Goal: Task Accomplishment & Management: Manage account settings

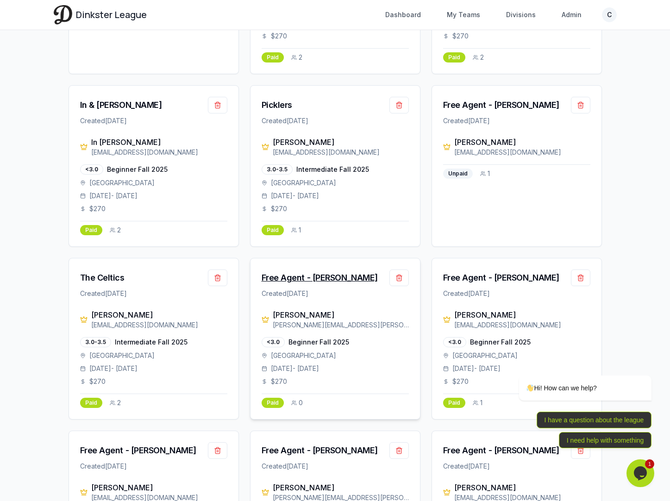
scroll to position [182, 0]
click at [399, 281] on button "button" at bounding box center [398, 278] width 19 height 17
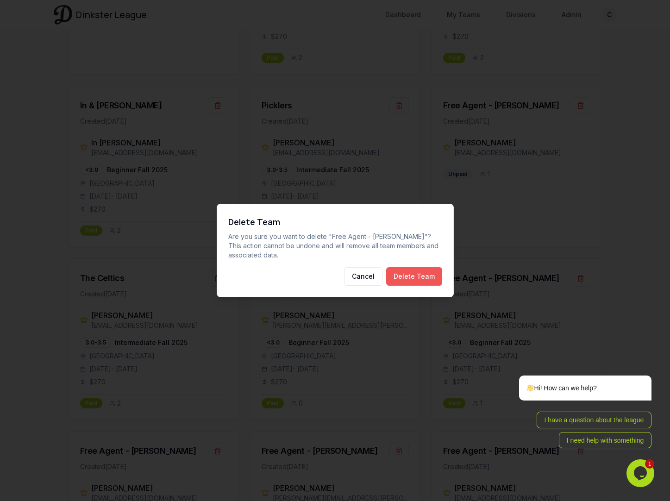
click at [405, 280] on button "Delete Team" at bounding box center [414, 276] width 56 height 19
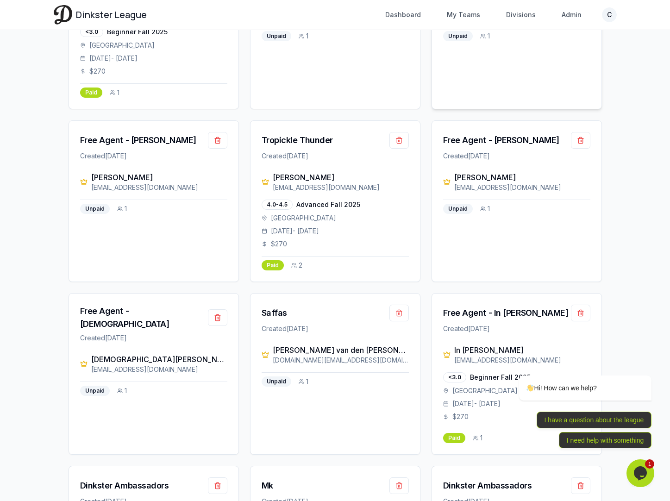
scroll to position [763, 0]
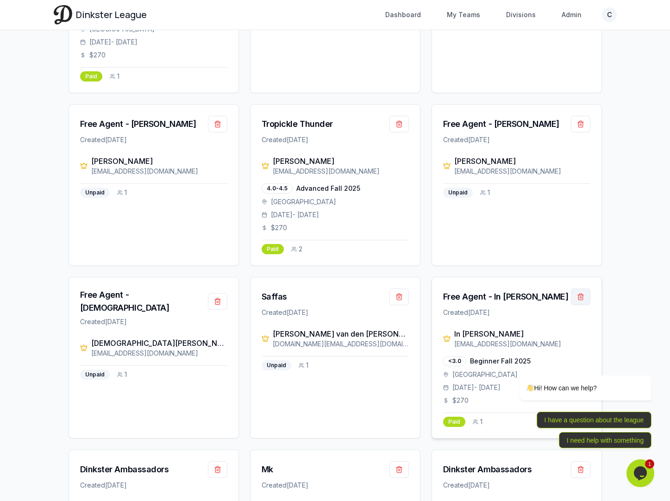
click at [584, 288] on button "button" at bounding box center [580, 296] width 19 height 17
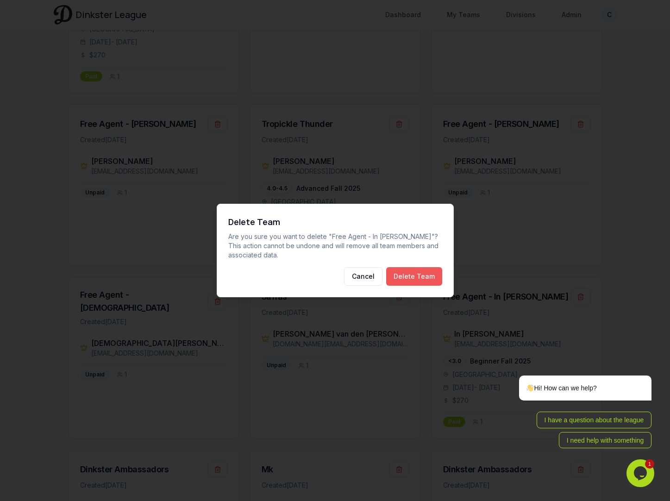
click at [424, 279] on button "Delete Team" at bounding box center [414, 276] width 56 height 19
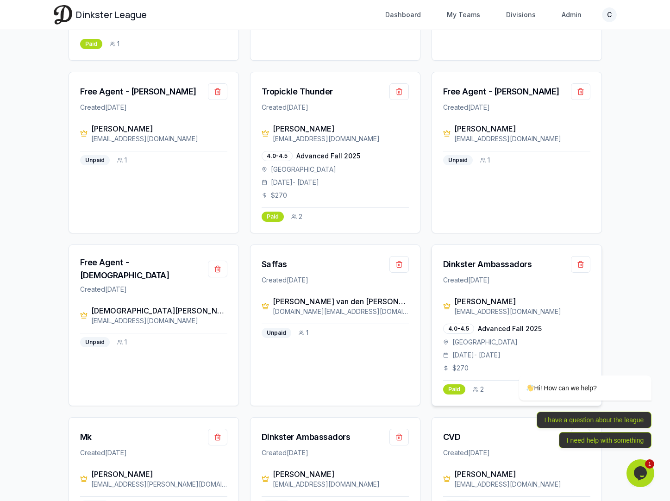
scroll to position [795, 0]
click at [303, 86] on div "Tropickle Thunder" at bounding box center [296, 92] width 71 height 13
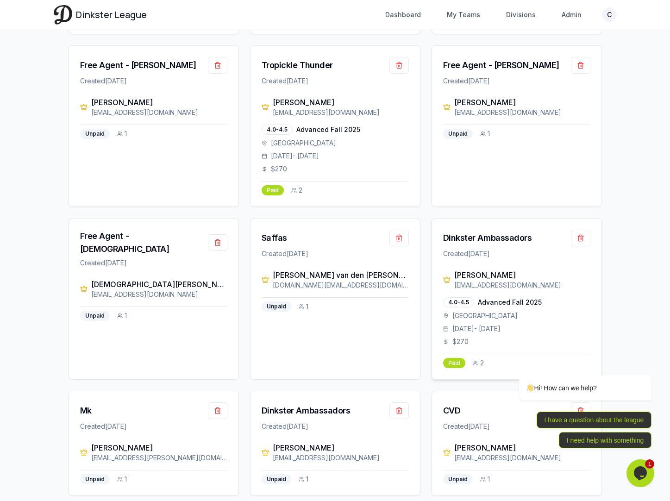
scroll to position [824, 0]
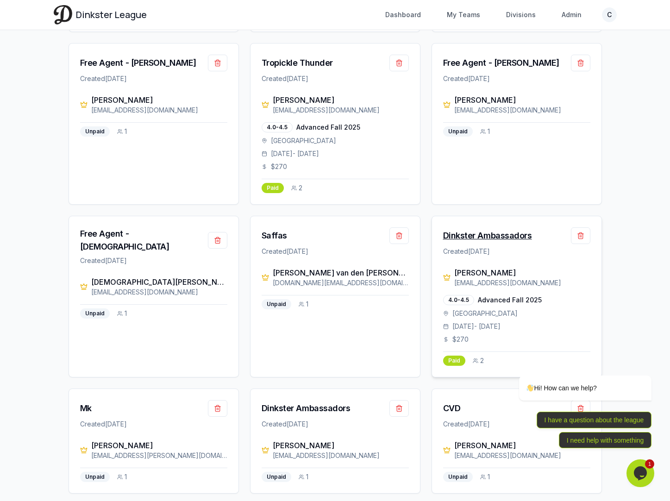
click at [486, 229] on div "Dinkster Ambassadors" at bounding box center [487, 235] width 89 height 13
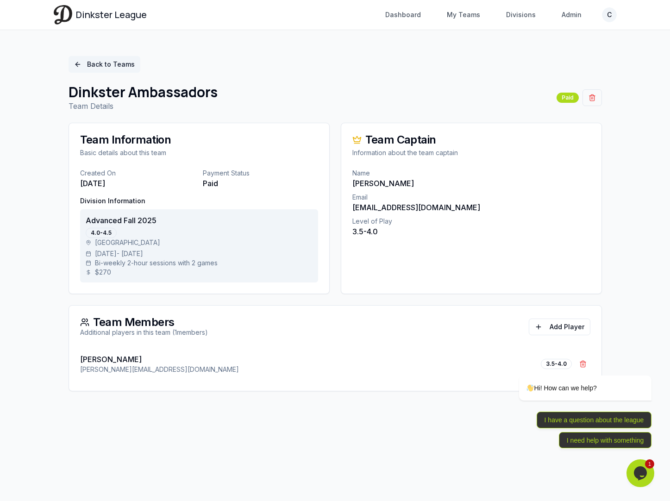
click at [95, 64] on link "Back to Teams" at bounding box center [104, 64] width 72 height 17
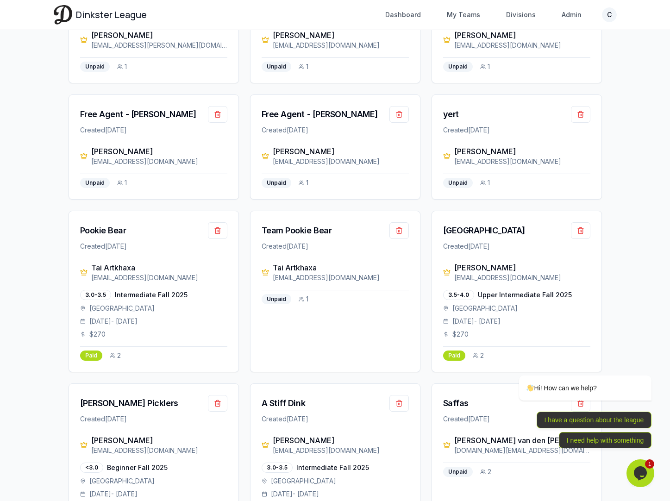
scroll to position [1237, 0]
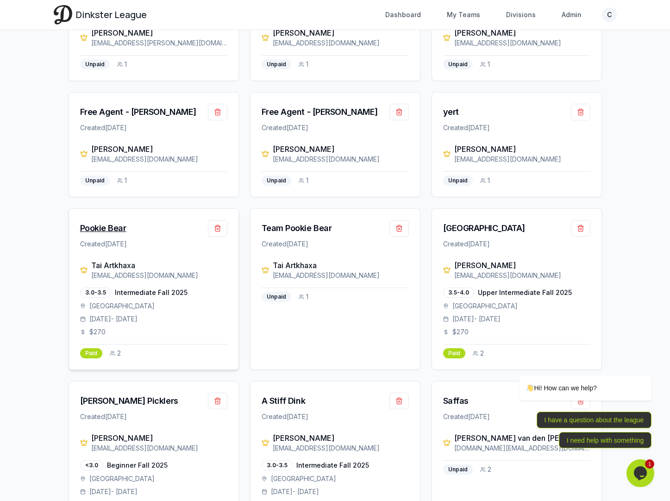
click at [120, 222] on div "Pookie Bear" at bounding box center [103, 228] width 46 height 13
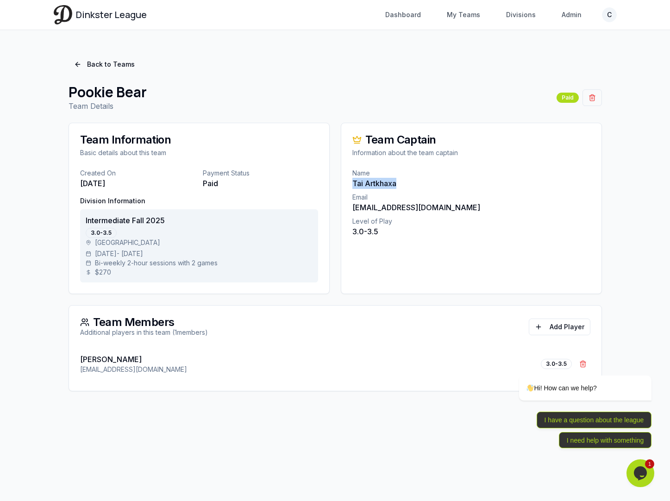
drag, startPoint x: 395, startPoint y: 184, endPoint x: 352, endPoint y: 186, distance: 43.1
click at [352, 186] on p "Tai Artkhaxa" at bounding box center [471, 183] width 238 height 11
copy p "Tai Artkhaxa"
click at [408, 172] on p "Name" at bounding box center [471, 172] width 238 height 9
drag, startPoint x: 403, startPoint y: 183, endPoint x: 364, endPoint y: 186, distance: 38.5
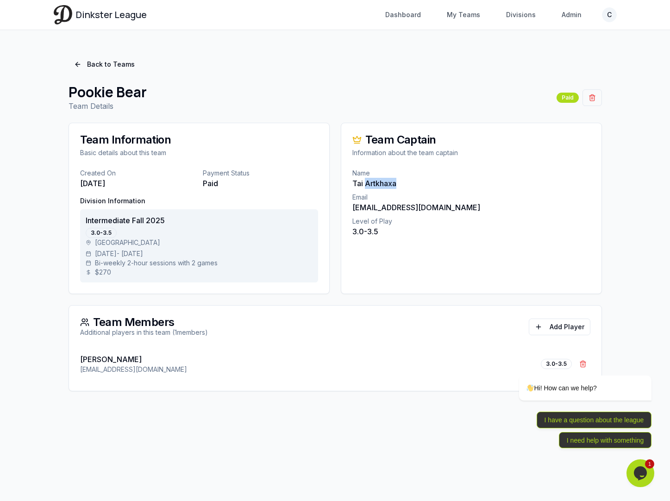
click at [364, 186] on p "Tai Artkhaxa" at bounding box center [471, 183] width 238 height 11
copy p "Artkhaxa"
click at [95, 67] on link "Back to Teams" at bounding box center [104, 64] width 72 height 17
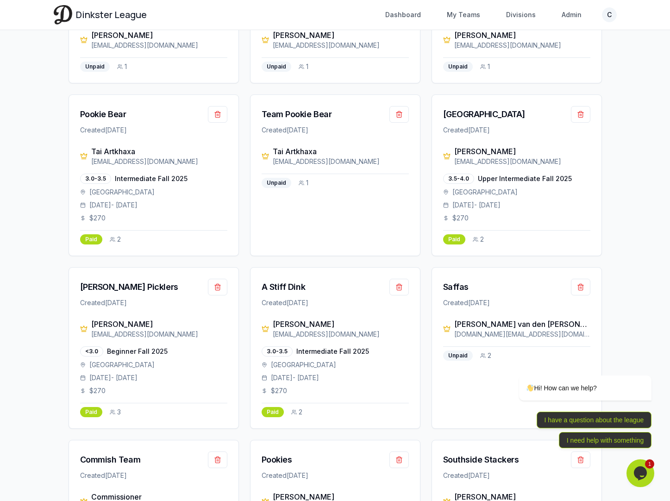
scroll to position [1359, 0]
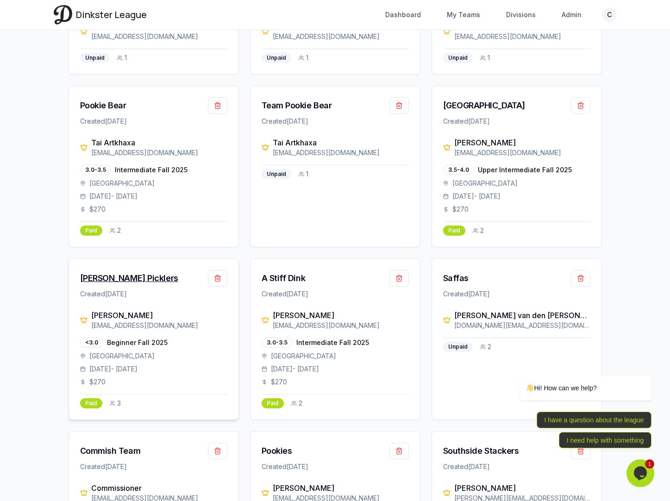
click at [111, 272] on div "[PERSON_NAME] Picklers" at bounding box center [129, 278] width 98 height 13
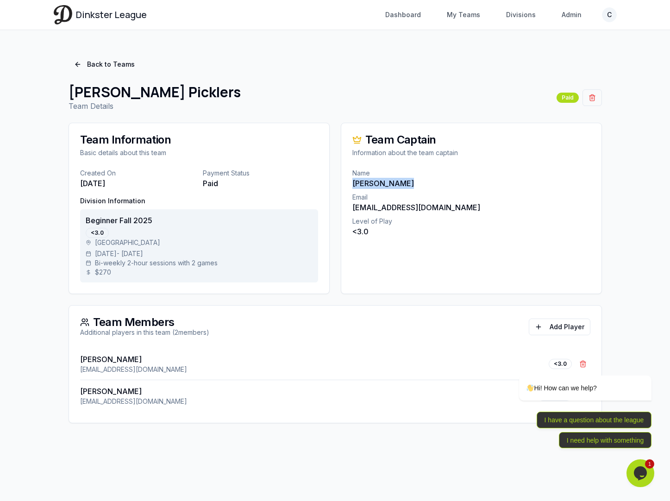
drag, startPoint x: 406, startPoint y: 184, endPoint x: 353, endPoint y: 185, distance: 52.8
click at [353, 185] on p "[PERSON_NAME]" at bounding box center [471, 183] width 238 height 11
copy p "[PERSON_NAME]"
click at [99, 68] on link "Back to Teams" at bounding box center [104, 64] width 72 height 17
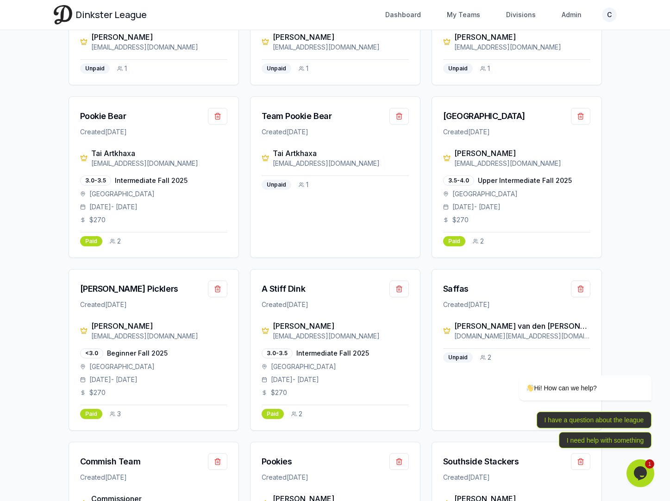
scroll to position [1374, 0]
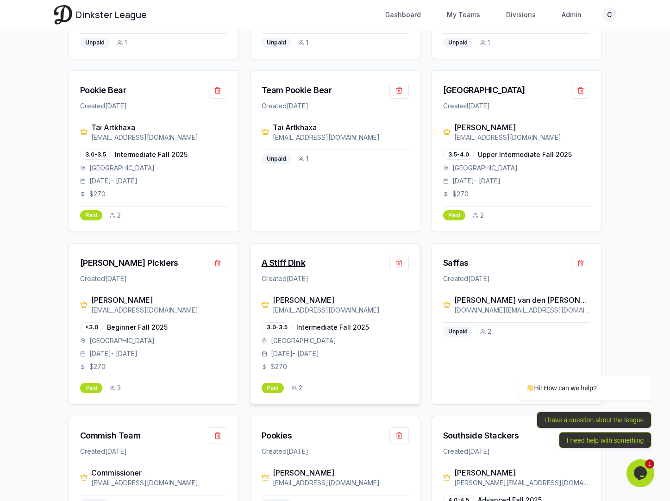
click at [292, 256] on div "A Stiff Dink" at bounding box center [283, 262] width 44 height 13
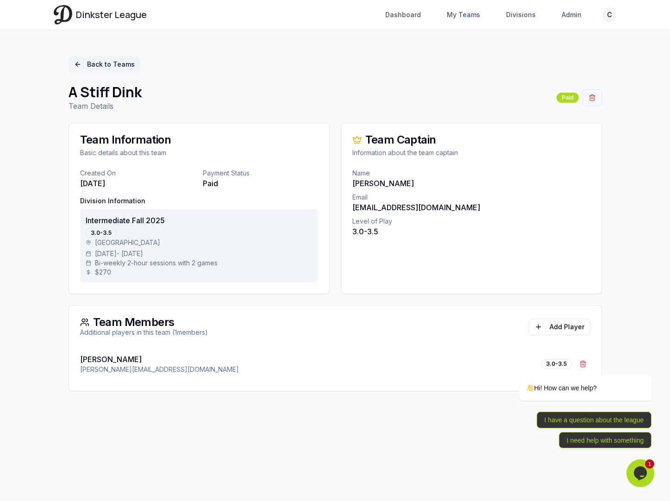
click at [128, 60] on link "Back to Teams" at bounding box center [104, 64] width 72 height 17
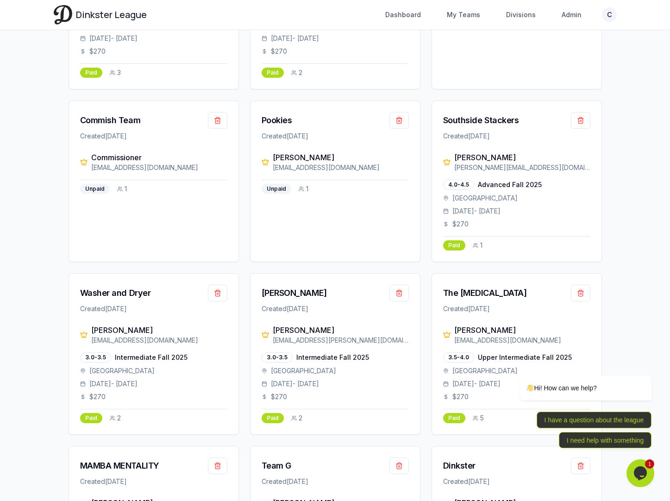
scroll to position [1719, 0]
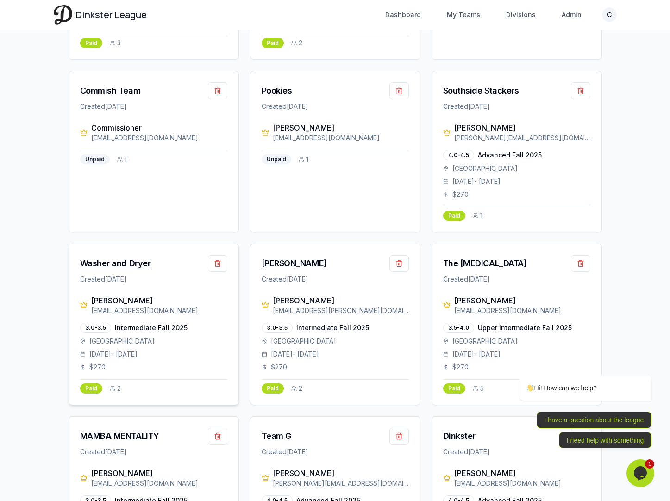
click at [143, 257] on div "Washer and Dryer" at bounding box center [115, 263] width 71 height 13
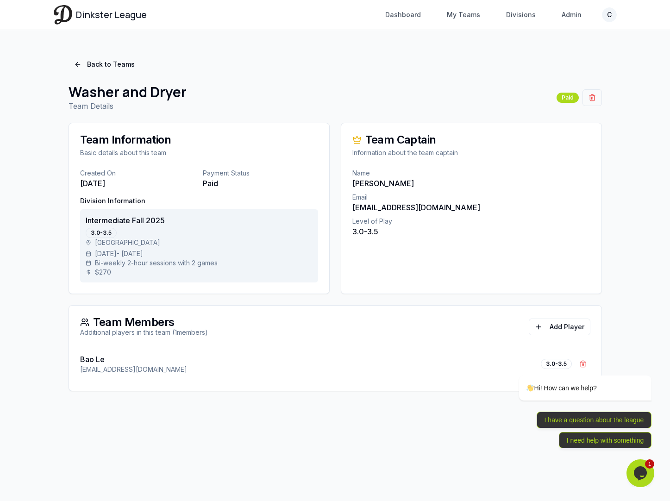
click at [111, 358] on p "Bao Le" at bounding box center [133, 359] width 107 height 11
drag, startPoint x: 111, startPoint y: 358, endPoint x: 82, endPoint y: 358, distance: 28.2
click at [82, 358] on p "Bao Le" at bounding box center [133, 359] width 107 height 11
copy p "Bao Le"
click at [95, 362] on p "Bao Le" at bounding box center [133, 359] width 107 height 11
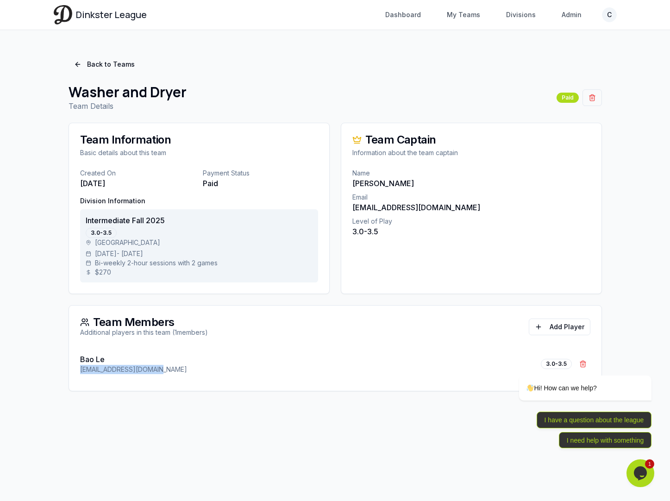
drag, startPoint x: 79, startPoint y: 369, endPoint x: 159, endPoint y: 371, distance: 80.6
click at [159, 371] on div "Bao Le [EMAIL_ADDRESS][DOMAIN_NAME] 3.0-3.5 Remove Bao Le" at bounding box center [335, 369] width 532 height 43
copy p "[EMAIL_ADDRESS][DOMAIN_NAME]"
click at [110, 58] on link "Back to Teams" at bounding box center [104, 64] width 72 height 17
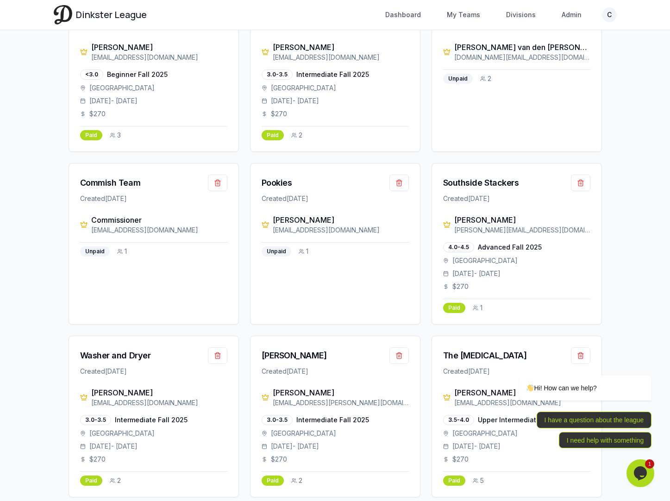
scroll to position [1800, 0]
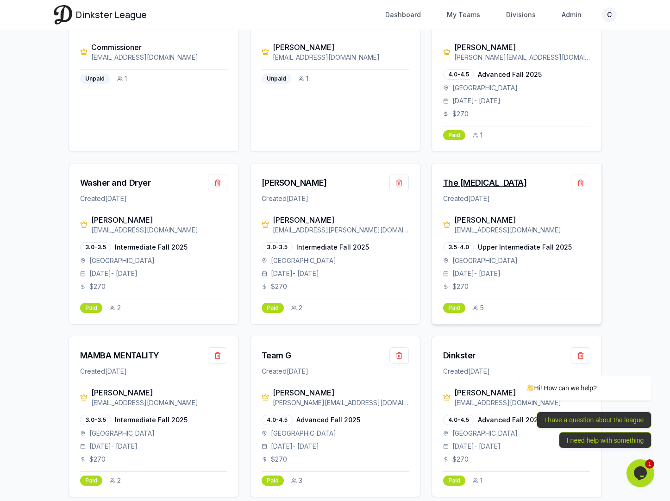
click at [471, 176] on div "The [MEDICAL_DATA]" at bounding box center [485, 182] width 84 height 13
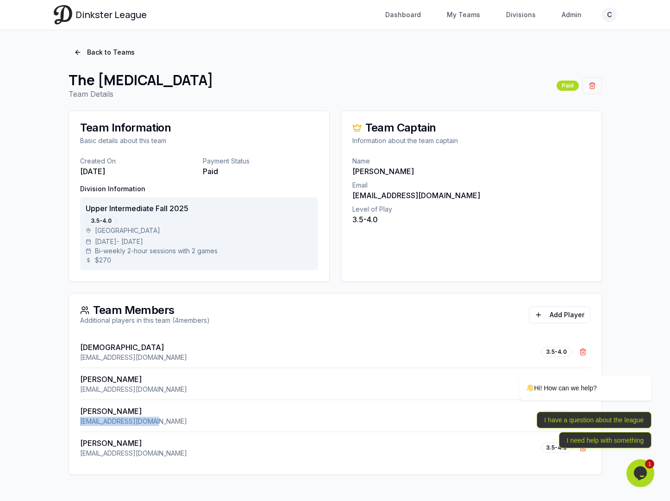
drag, startPoint x: 82, startPoint y: 423, endPoint x: 159, endPoint y: 423, distance: 76.4
click at [159, 423] on div "[PERSON_NAME] [EMAIL_ADDRESS][DOMAIN_NAME] 3.5-4.0 Remove [PERSON_NAME]" at bounding box center [335, 415] width 510 height 32
copy p "[EMAIL_ADDRESS][DOMAIN_NAME]"
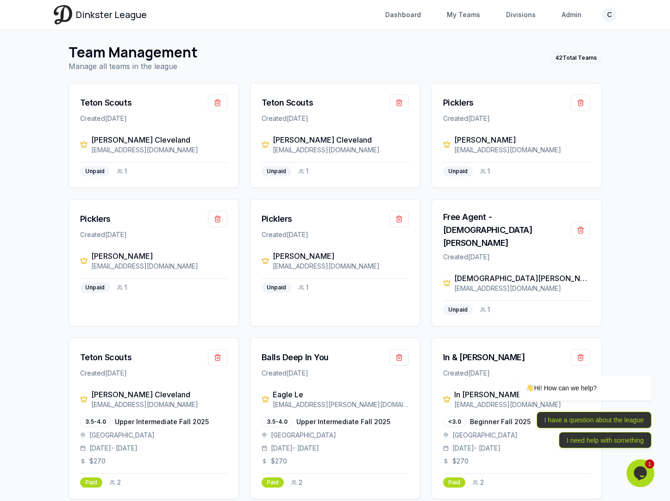
scroll to position [1800, 0]
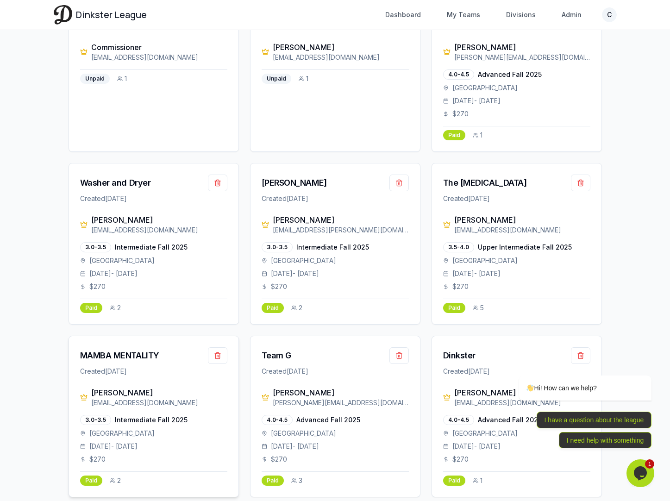
click at [135, 387] on div "[PERSON_NAME]" at bounding box center [159, 392] width 136 height 11
click at [134, 349] on div "MAMBA MENTALITY" at bounding box center [119, 355] width 79 height 13
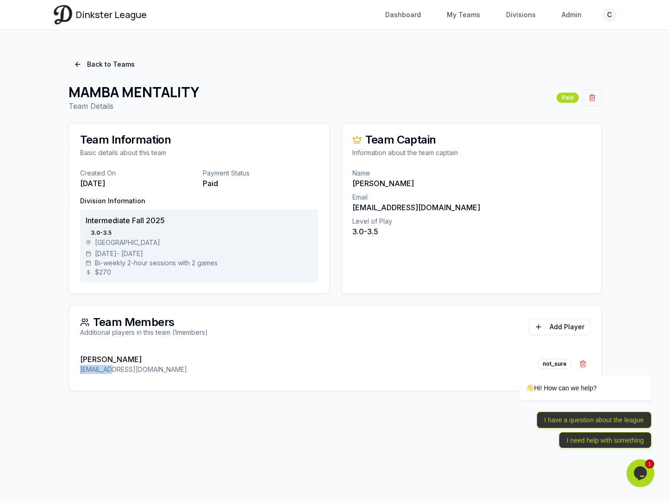
drag, startPoint x: 80, startPoint y: 367, endPoint x: 106, endPoint y: 367, distance: 26.4
click at [106, 367] on p "[EMAIL_ADDRESS][DOMAIN_NAME]" at bounding box center [133, 369] width 107 height 9
copy p "avakili99"
click at [110, 66] on link "Back to Teams" at bounding box center [104, 64] width 72 height 17
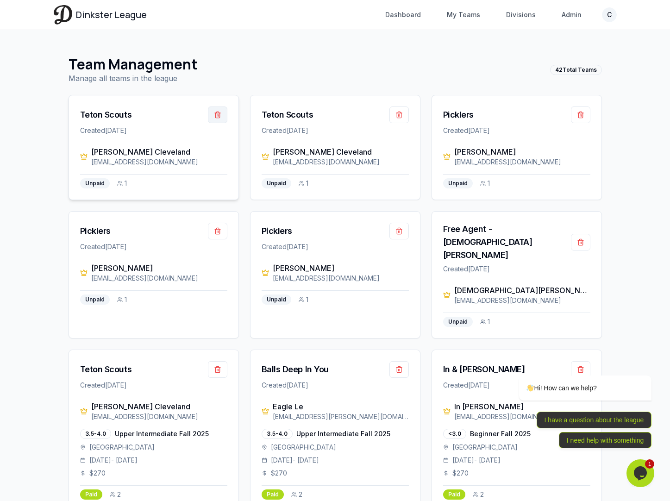
click at [219, 116] on button "button" at bounding box center [217, 114] width 19 height 17
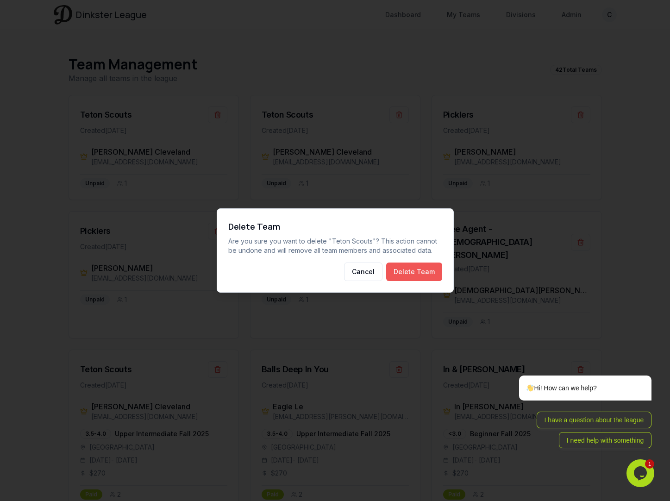
click at [416, 276] on button "Delete Team" at bounding box center [414, 271] width 56 height 19
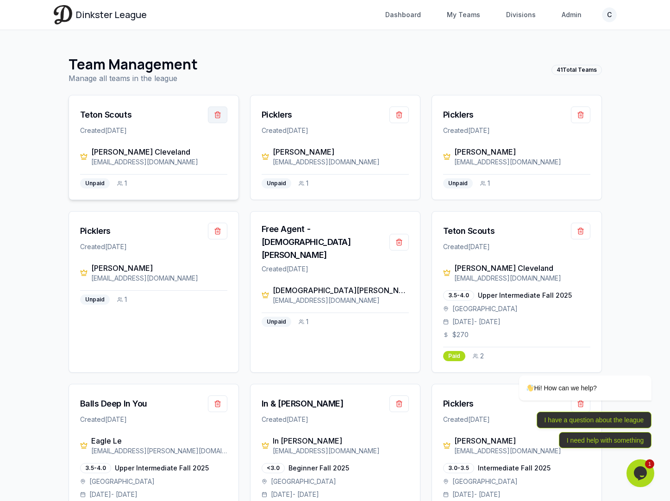
click at [218, 116] on button "button" at bounding box center [217, 114] width 19 height 17
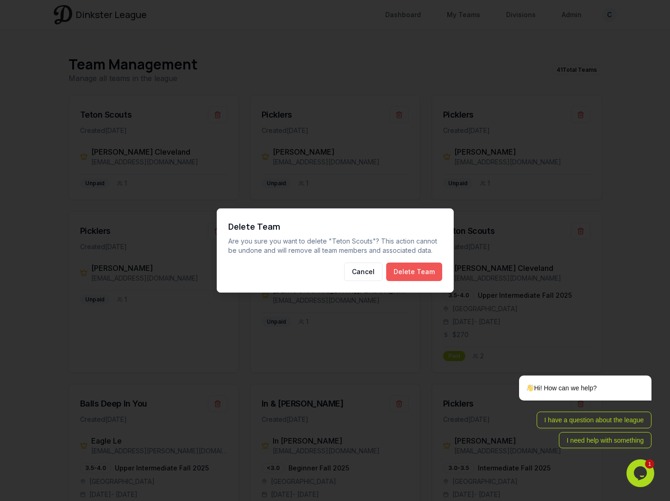
click at [409, 268] on button "Delete Team" at bounding box center [414, 271] width 56 height 19
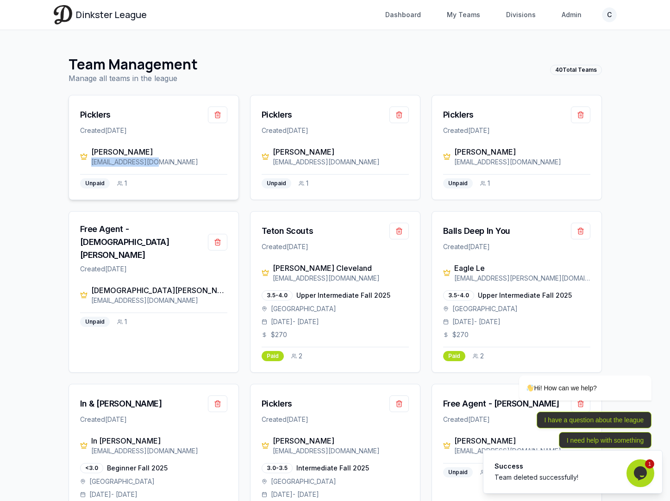
drag, startPoint x: 162, startPoint y: 164, endPoint x: 87, endPoint y: 164, distance: 75.0
click at [87, 164] on div "[PERSON_NAME] [EMAIL_ADDRESS][DOMAIN_NAME]" at bounding box center [153, 156] width 147 height 20
copy div "[EMAIL_ADDRESS][DOMAIN_NAME]"
click at [219, 114] on button "button" at bounding box center [217, 114] width 19 height 17
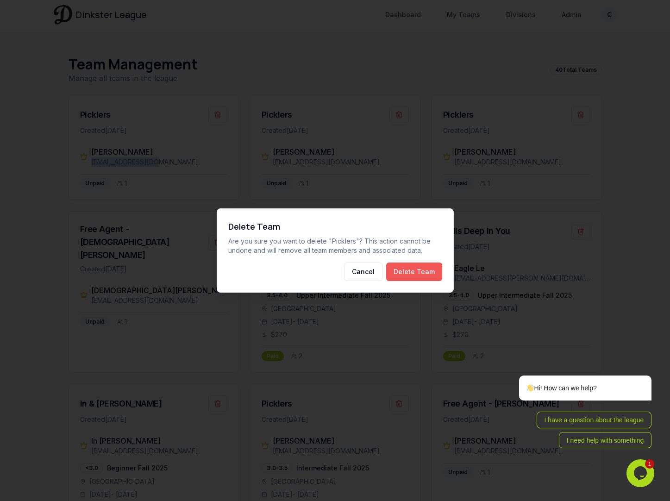
click at [419, 273] on button "Delete Team" at bounding box center [414, 271] width 56 height 19
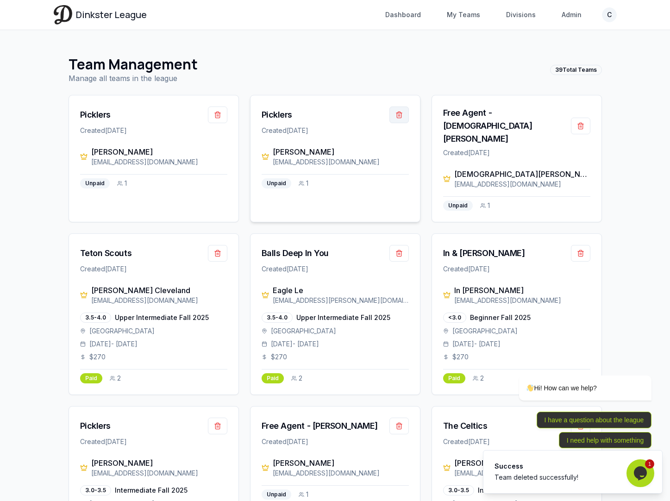
click at [402, 115] on button "button" at bounding box center [398, 114] width 19 height 17
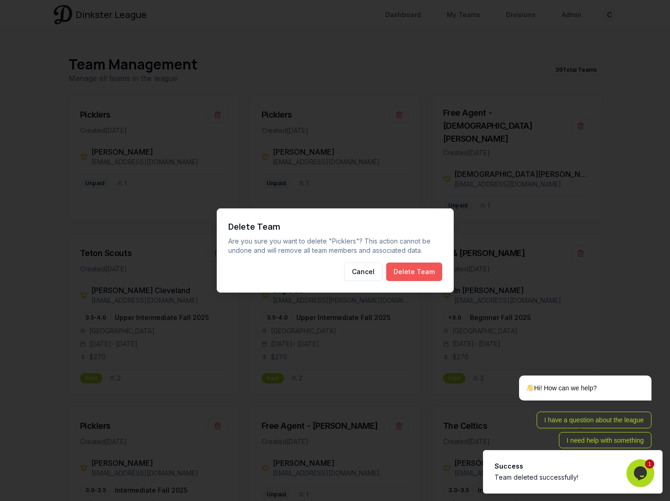
click at [420, 266] on button "Delete Team" at bounding box center [414, 271] width 56 height 19
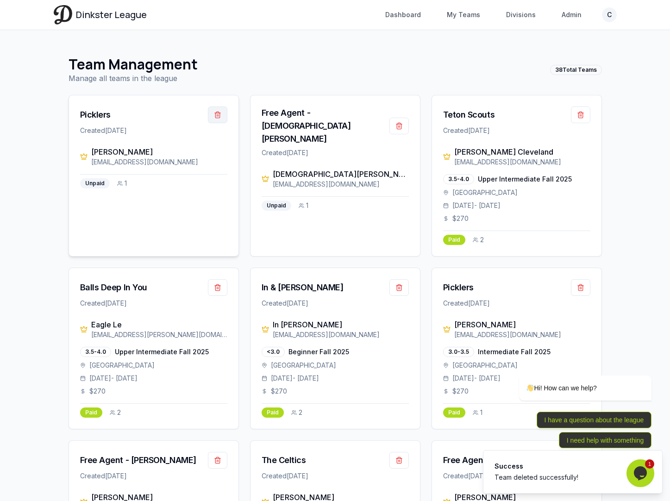
click at [218, 113] on button "button" at bounding box center [217, 114] width 19 height 17
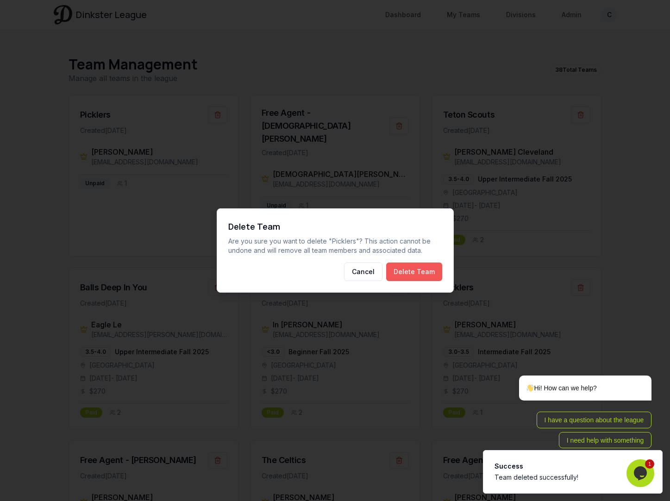
click at [418, 272] on button "Delete Team" at bounding box center [414, 271] width 56 height 19
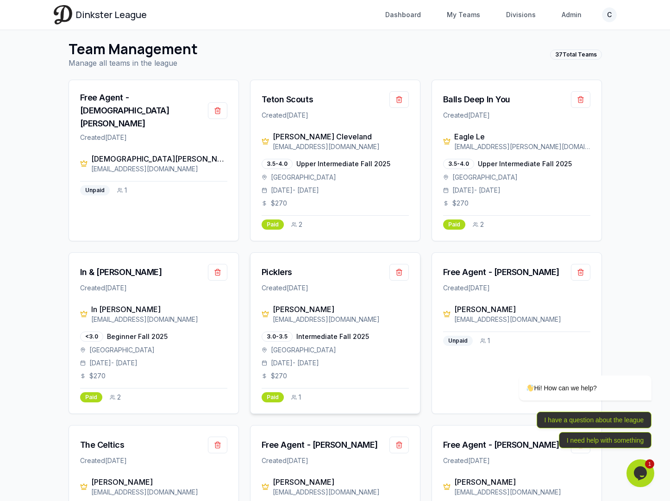
scroll to position [16, 0]
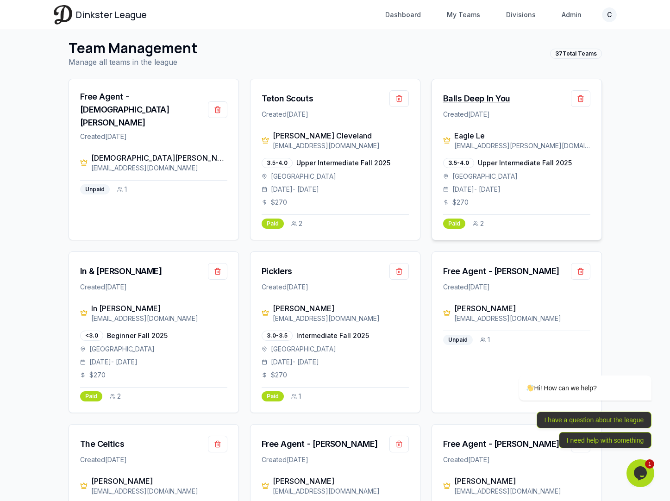
click at [461, 95] on div "Balls Deep In You" at bounding box center [476, 98] width 67 height 13
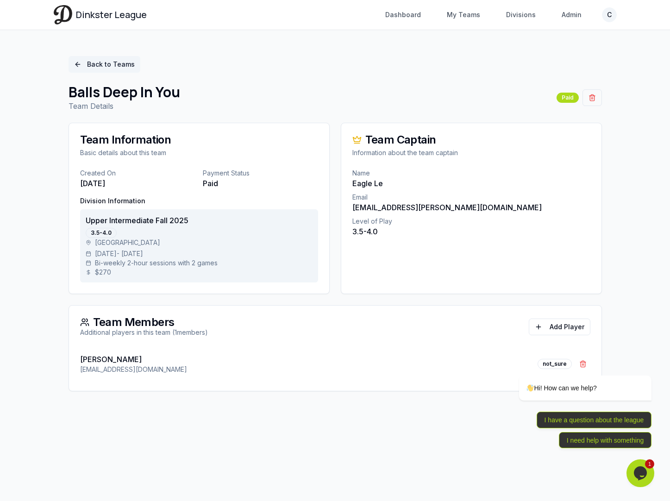
click at [117, 63] on link "Back to Teams" at bounding box center [104, 64] width 72 height 17
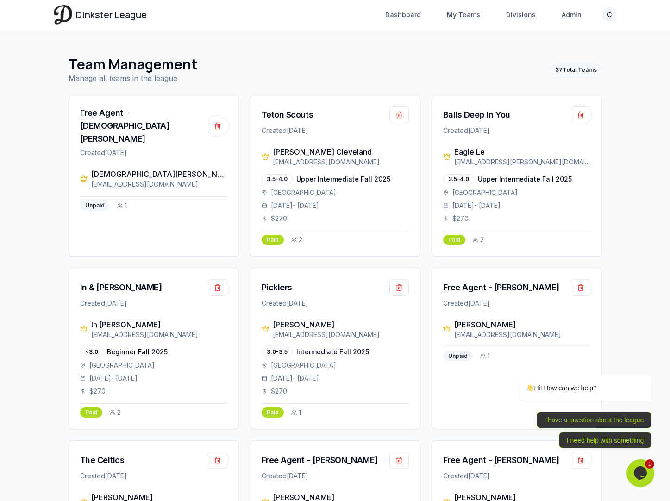
click at [118, 18] on span "Dinkster League" at bounding box center [111, 14] width 71 height 13
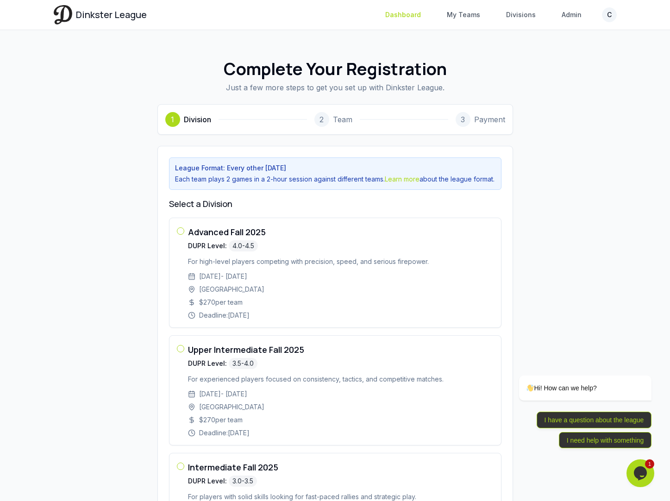
click at [413, 13] on link "Dashboard" at bounding box center [402, 14] width 47 height 17
click at [466, 15] on link "My Teams" at bounding box center [463, 14] width 44 height 17
click at [569, 14] on link "Admin" at bounding box center [571, 14] width 31 height 17
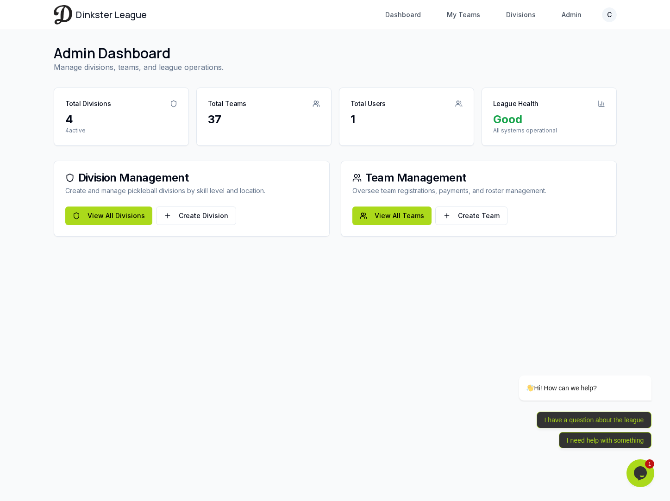
click at [103, 19] on span "Dinkster League" at bounding box center [111, 14] width 71 height 13
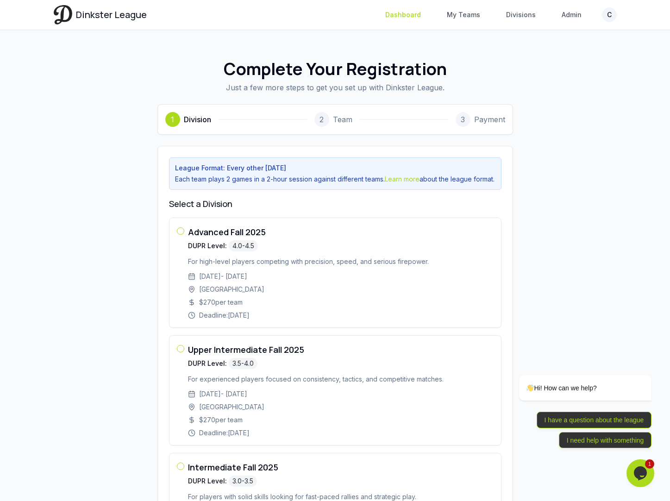
click at [411, 16] on link "Dashboard" at bounding box center [402, 14] width 47 height 17
click at [523, 20] on link "Divisions" at bounding box center [520, 14] width 41 height 17
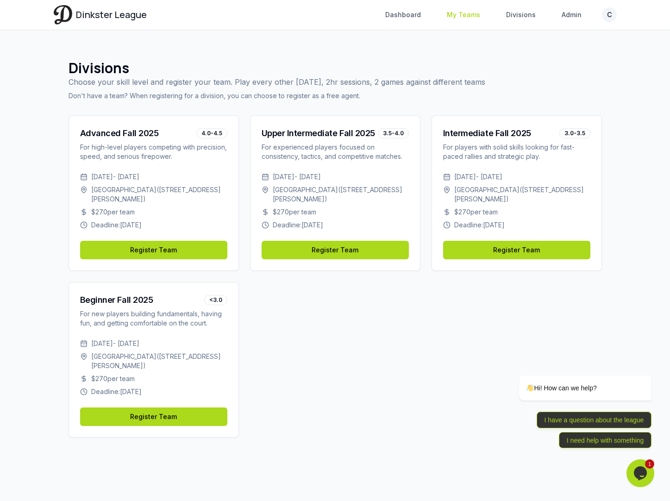
click at [475, 19] on link "My Teams" at bounding box center [463, 14] width 44 height 17
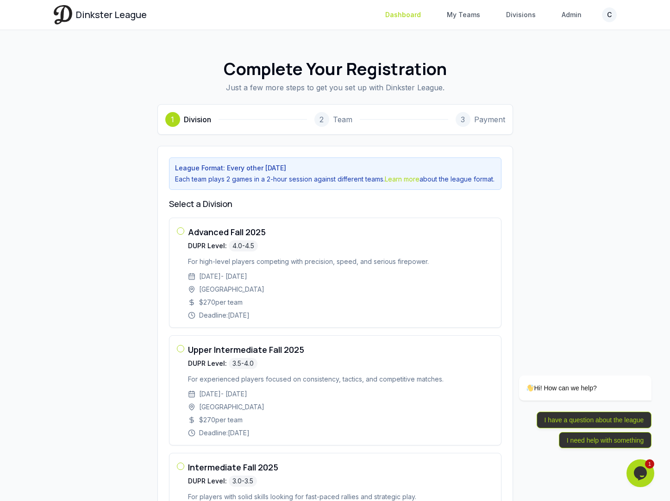
click at [418, 16] on link "Dashboard" at bounding box center [402, 14] width 47 height 17
click at [455, 16] on link "My Teams" at bounding box center [463, 14] width 44 height 17
click at [617, 15] on div "Dinkster League Dashboard My Teams Divisions Admin C Toggle navigation menu Das…" at bounding box center [335, 15] width 592 height 30
click at [610, 18] on html "Dinkster League Dashboard My Teams Divisions Admin C Toggle navigation menu Das…" at bounding box center [335, 377] width 670 height 755
click at [557, 56] on link "Profile" at bounding box center [564, 63] width 99 height 15
